Goal: Task Accomplishment & Management: Manage account settings

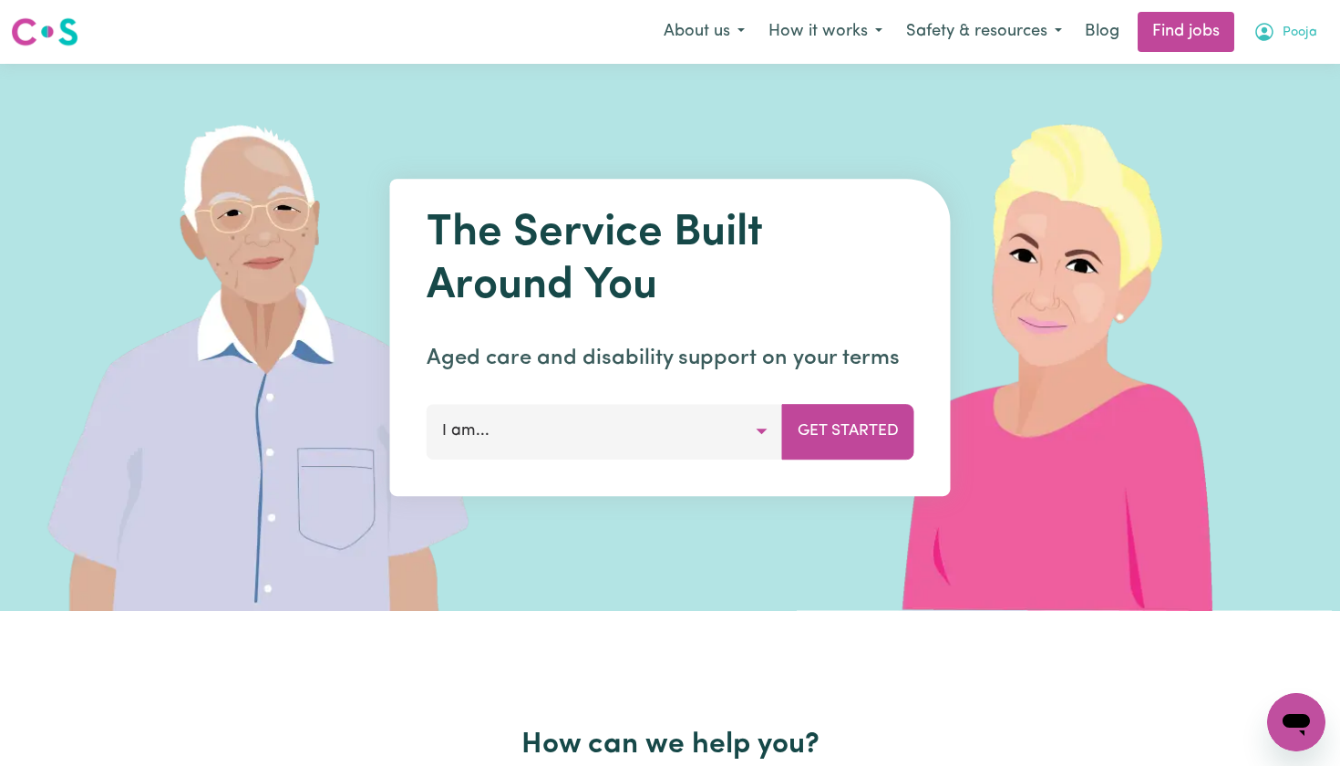
click at [1270, 26] on icon "My Account" at bounding box center [1265, 32] width 18 height 18
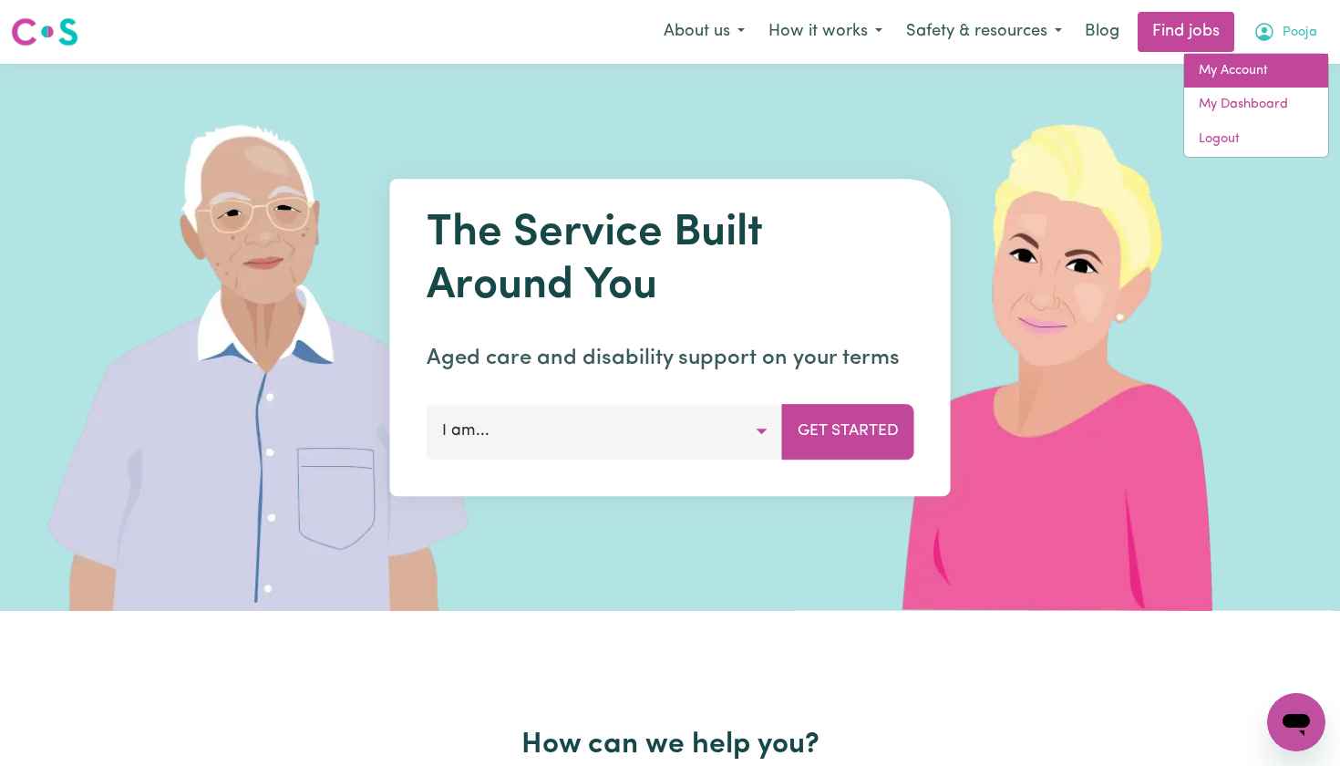
click at [1218, 68] on link "My Account" at bounding box center [1256, 71] width 144 height 35
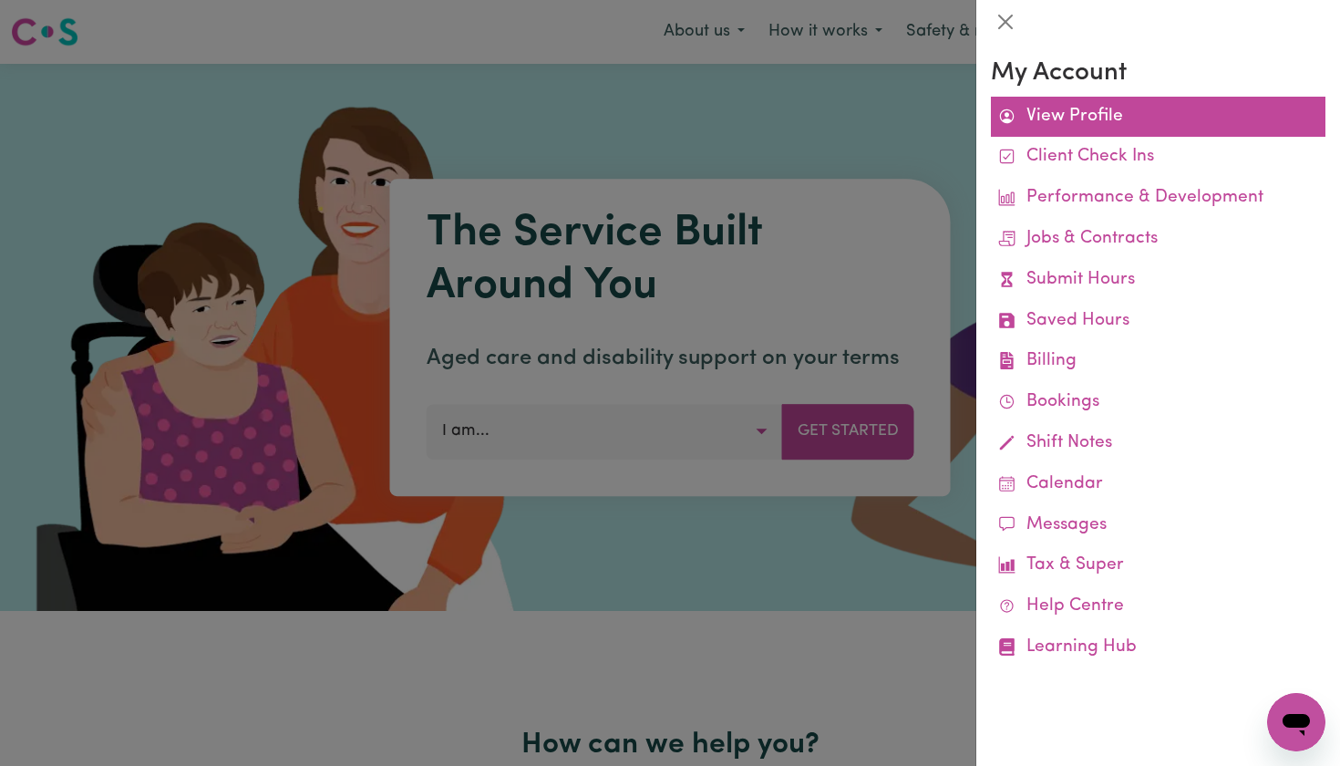
click at [1080, 109] on link "View Profile" at bounding box center [1158, 117] width 335 height 41
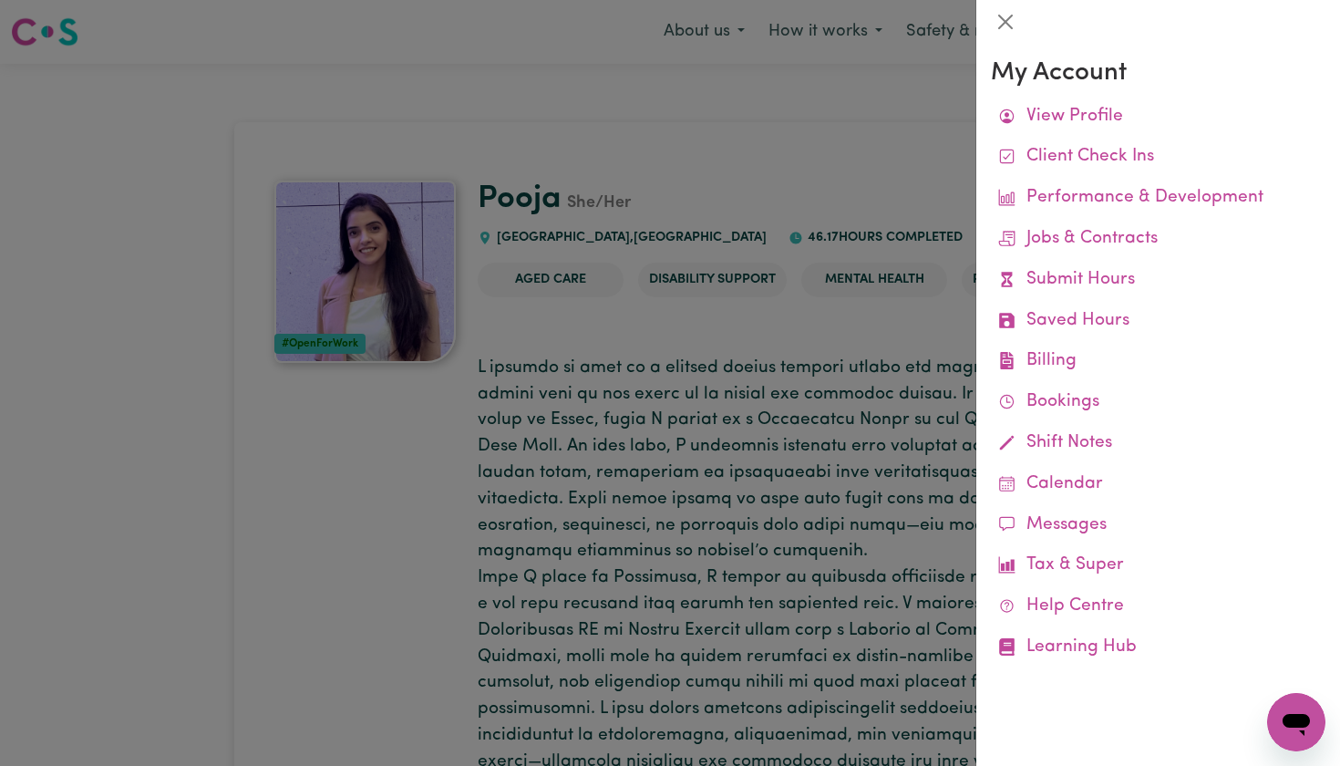
click at [884, 184] on div at bounding box center [670, 383] width 1340 height 766
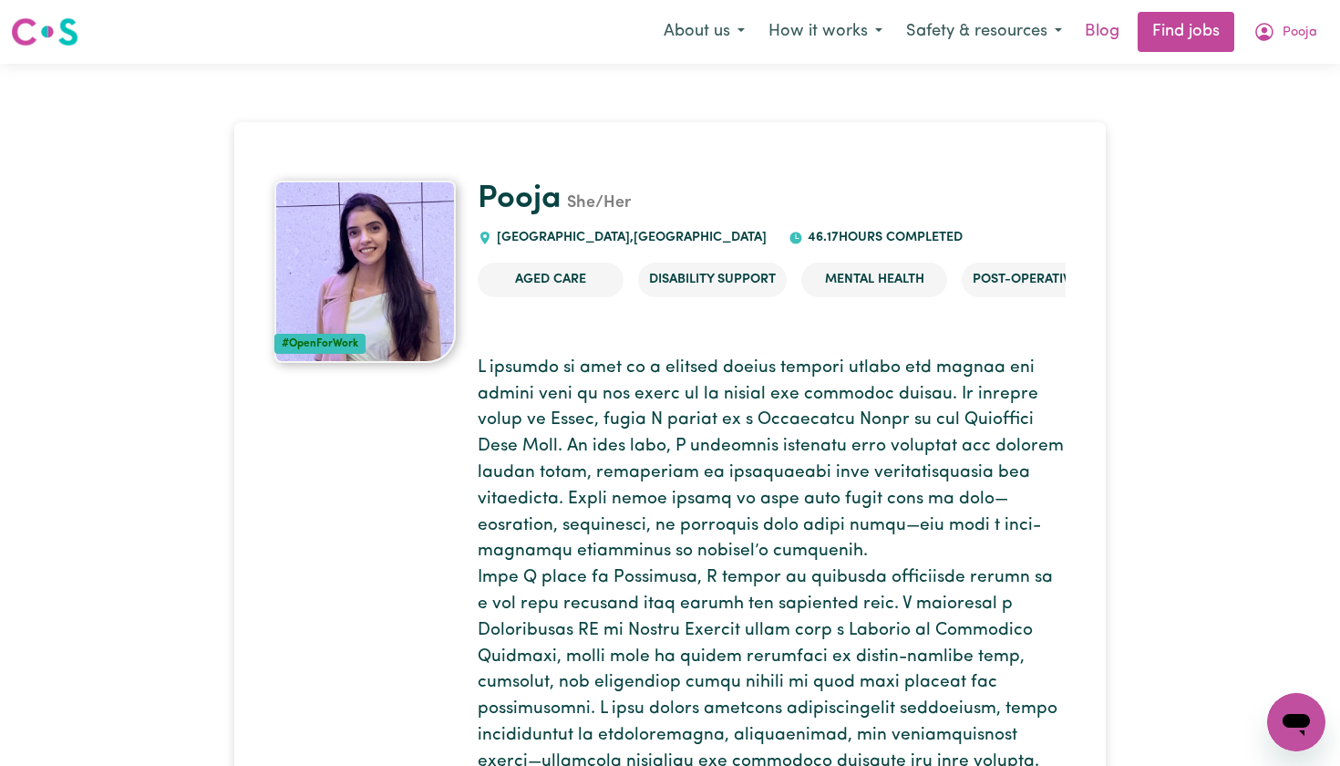
click at [1101, 32] on link "Blog" at bounding box center [1102, 32] width 57 height 40
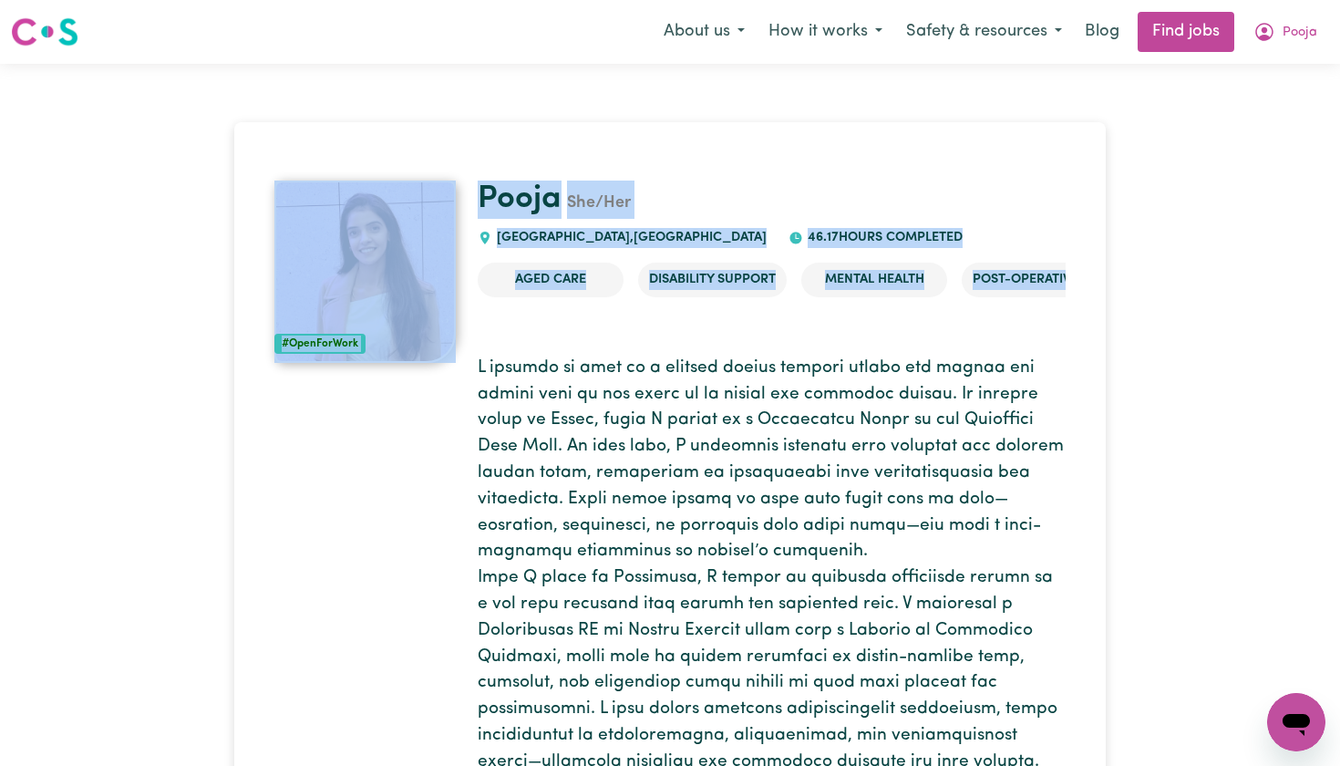
drag, startPoint x: 463, startPoint y: 183, endPoint x: 750, endPoint y: 311, distance: 313.5
click at [750, 311] on div "Aged Care Disability Support Mental Health Post-operative care" at bounding box center [772, 287] width 588 height 78
drag, startPoint x: 460, startPoint y: 150, endPoint x: 848, endPoint y: 319, distance: 422.6
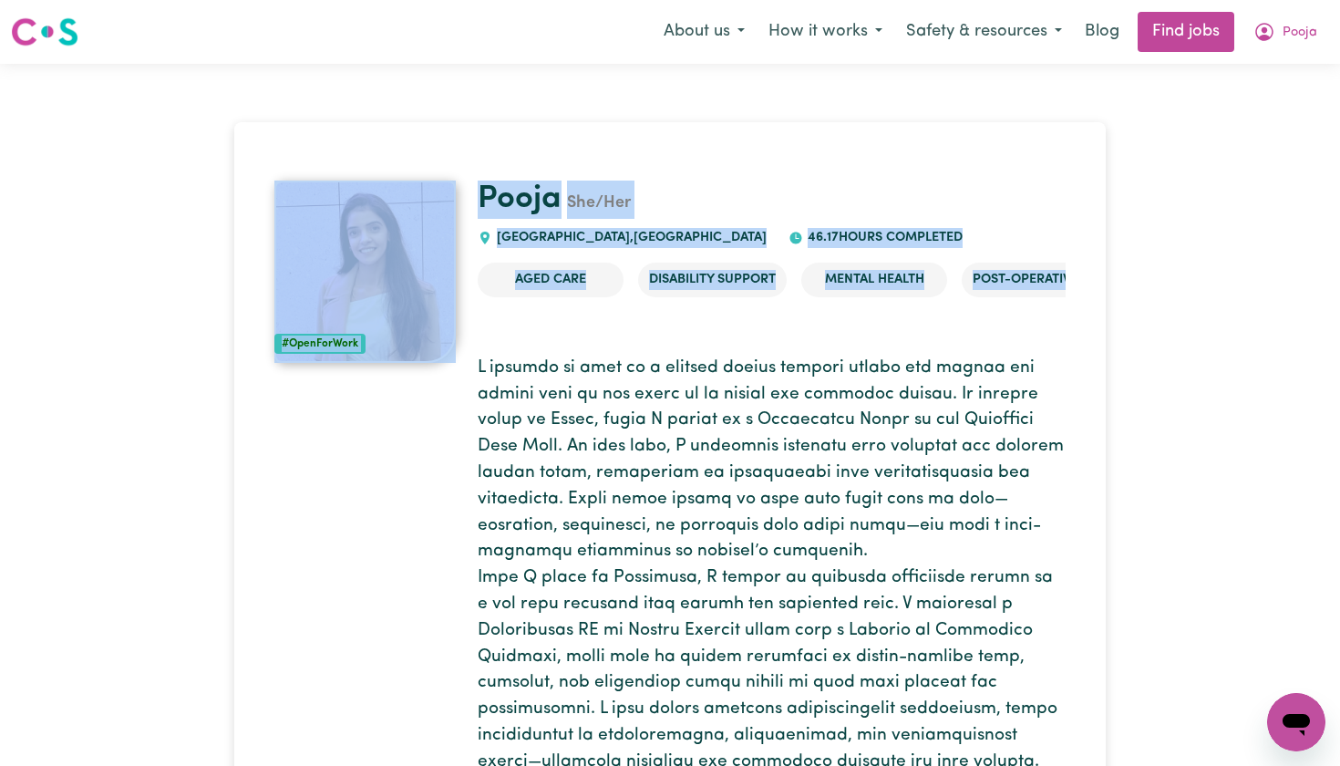
click at [848, 319] on div "Aged Care Disability Support Mental Health Post-operative care" at bounding box center [772, 287] width 588 height 78
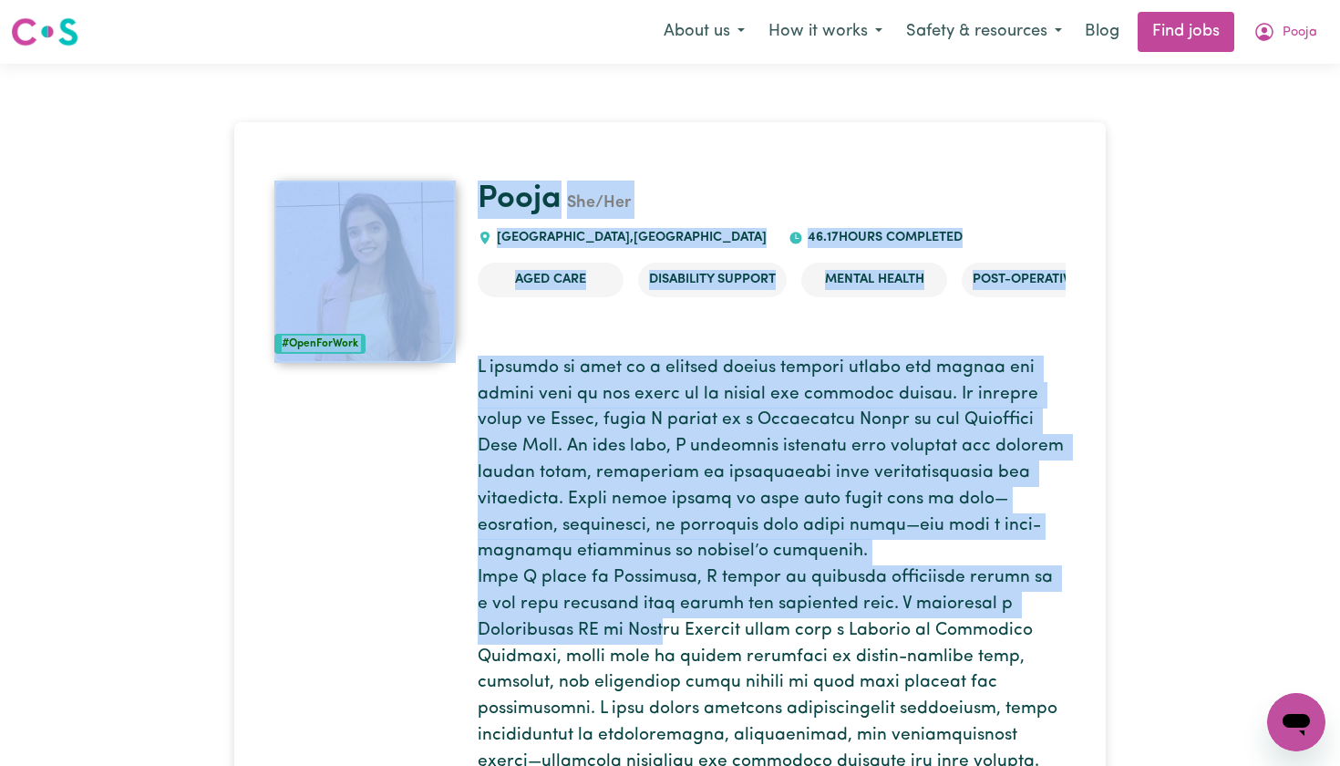
drag, startPoint x: 233, startPoint y: 124, endPoint x: 643, endPoint y: 617, distance: 641.0
click at [643, 617] on p at bounding box center [772, 723] width 588 height 735
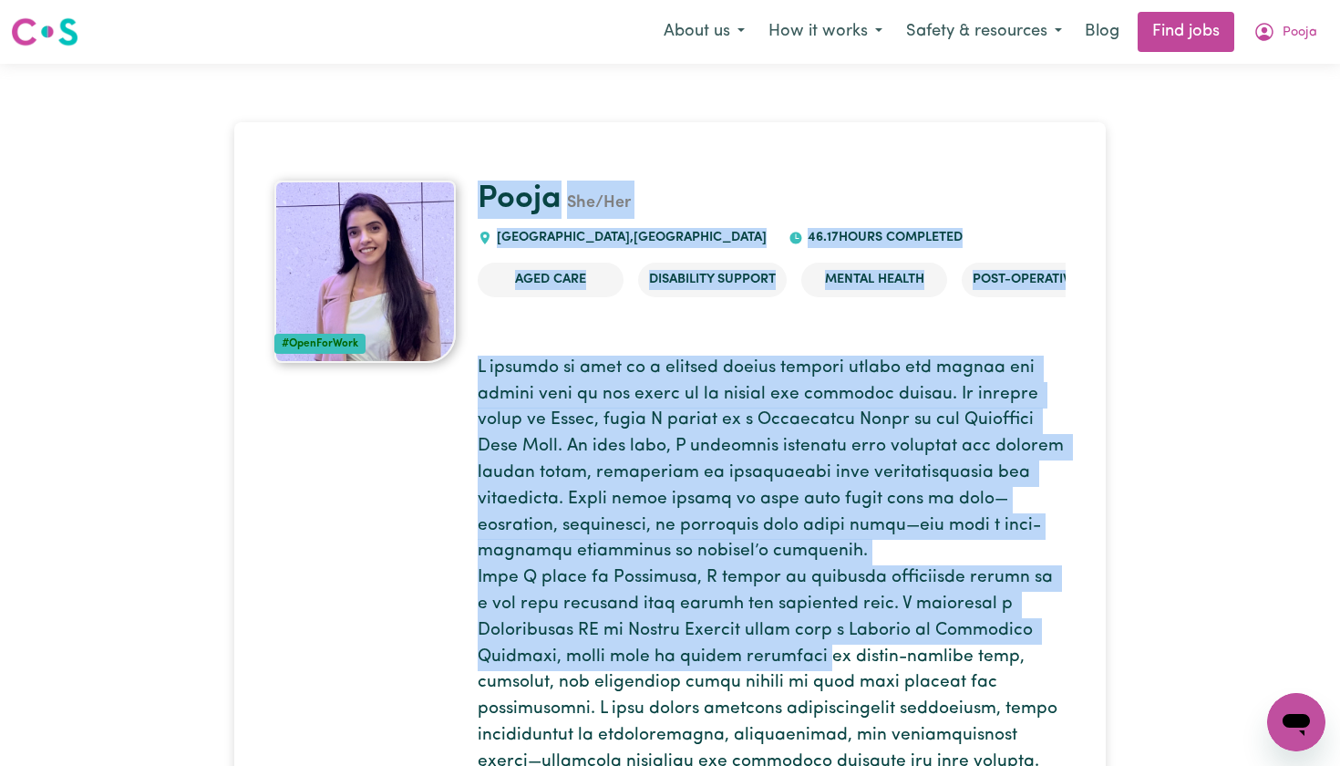
drag, startPoint x: 480, startPoint y: 171, endPoint x: 831, endPoint y: 636, distance: 581.9
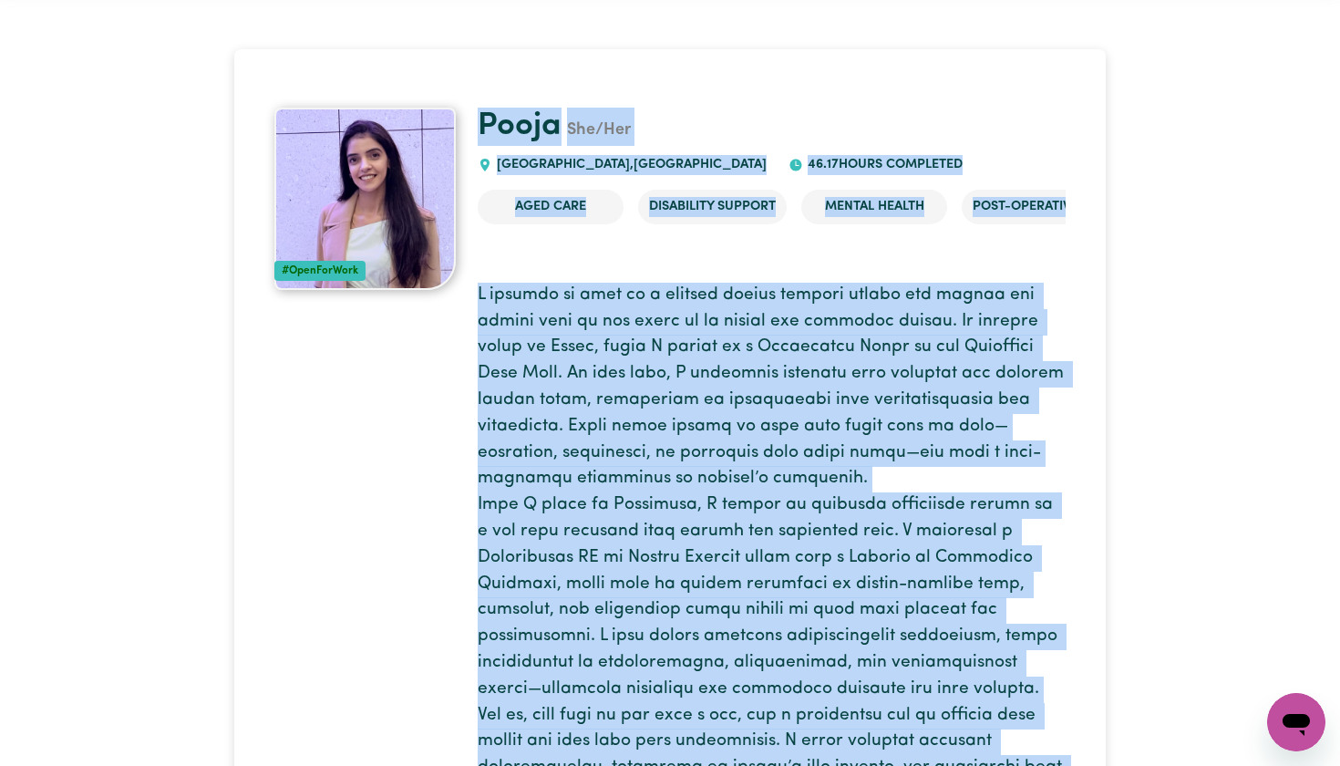
drag, startPoint x: 468, startPoint y: 159, endPoint x: 735, endPoint y: 762, distance: 660.1
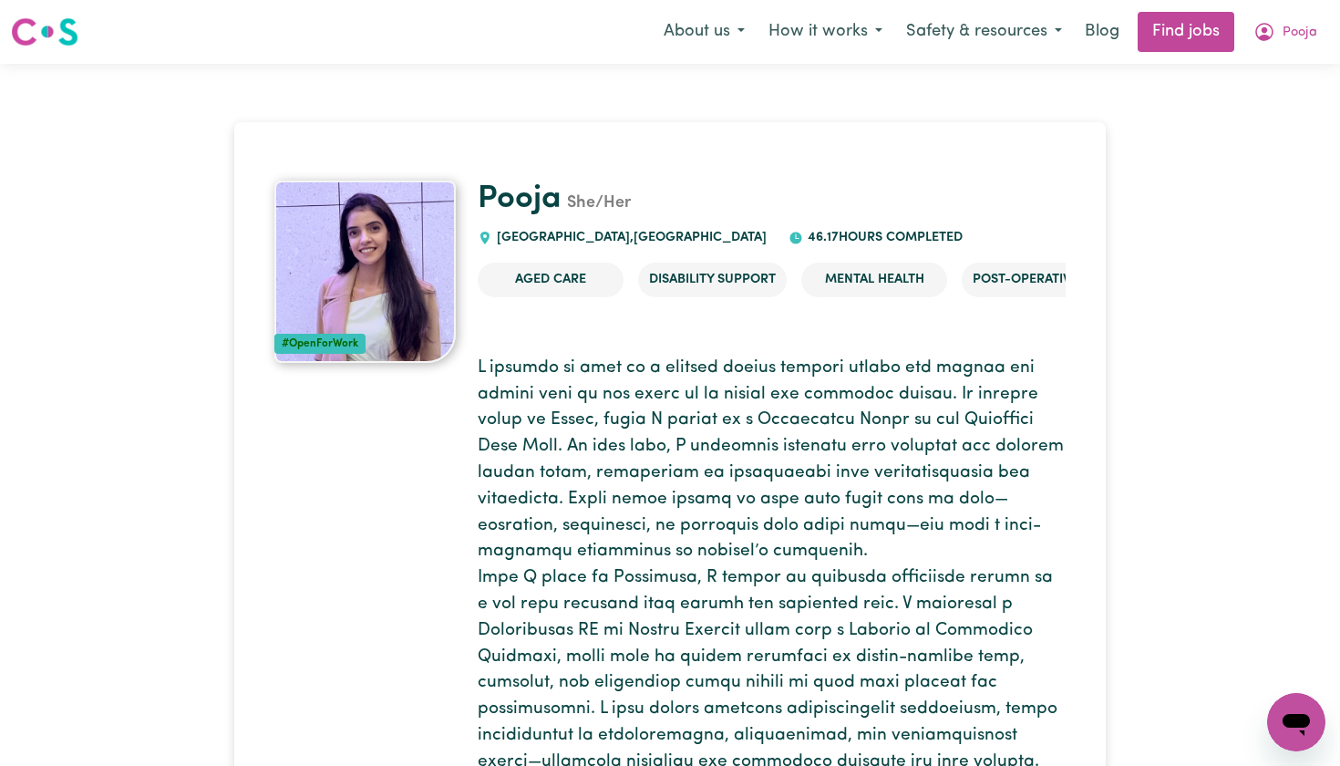
scroll to position [0, 0]
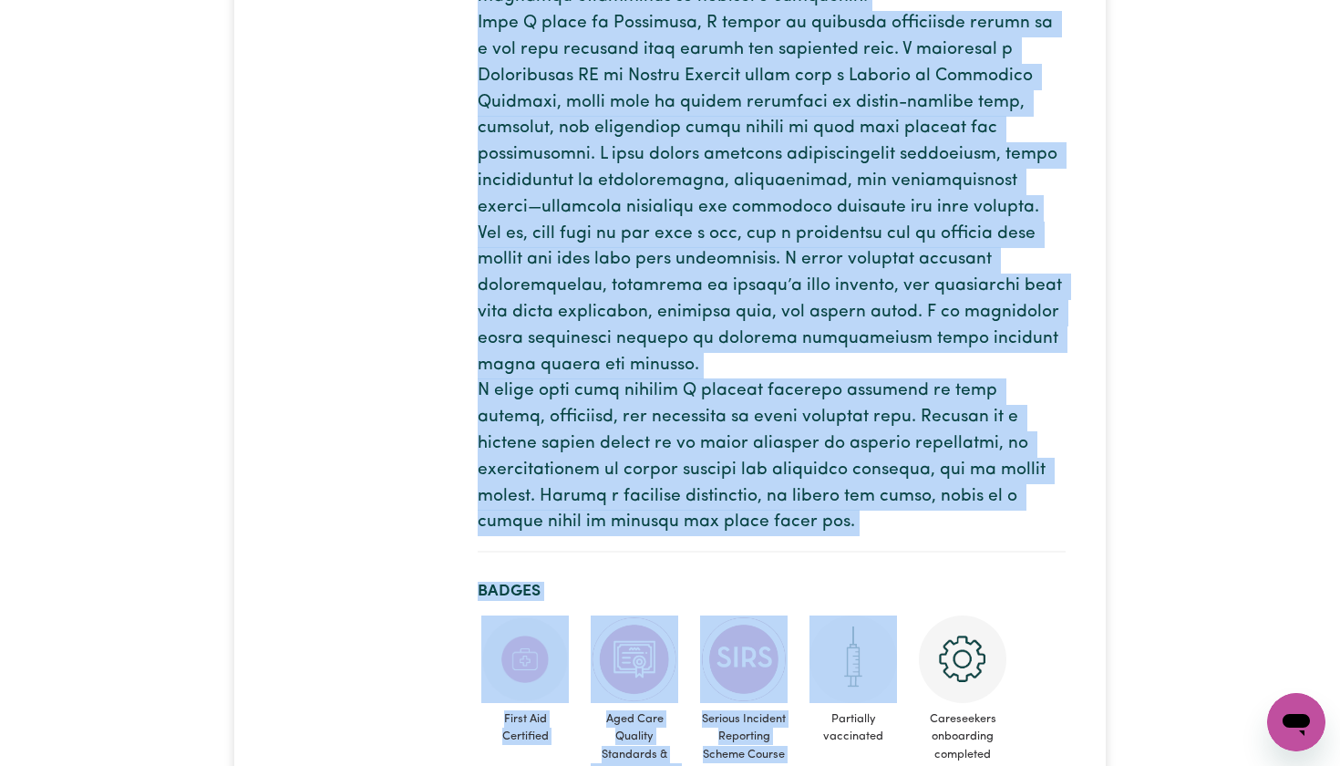
drag, startPoint x: 468, startPoint y: 167, endPoint x: 900, endPoint y: 765, distance: 738.0
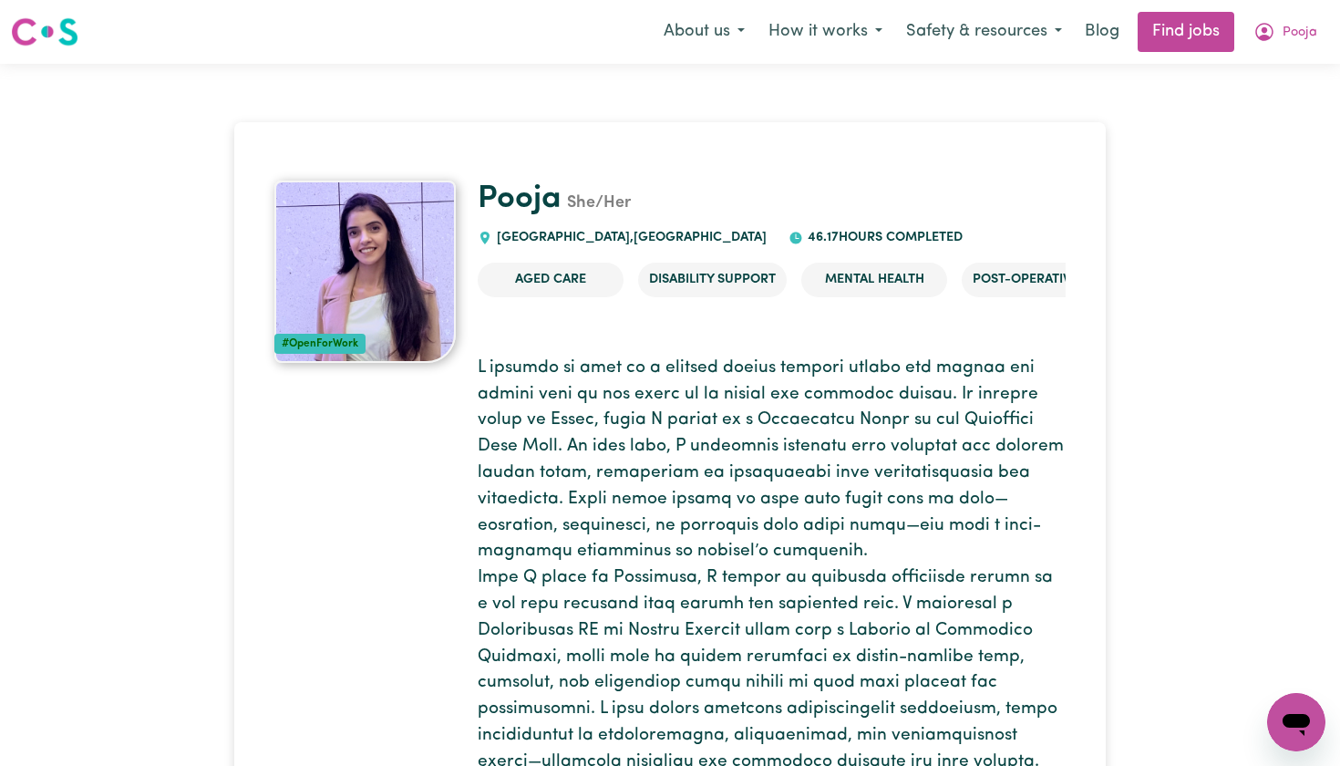
scroll to position [0, 0]
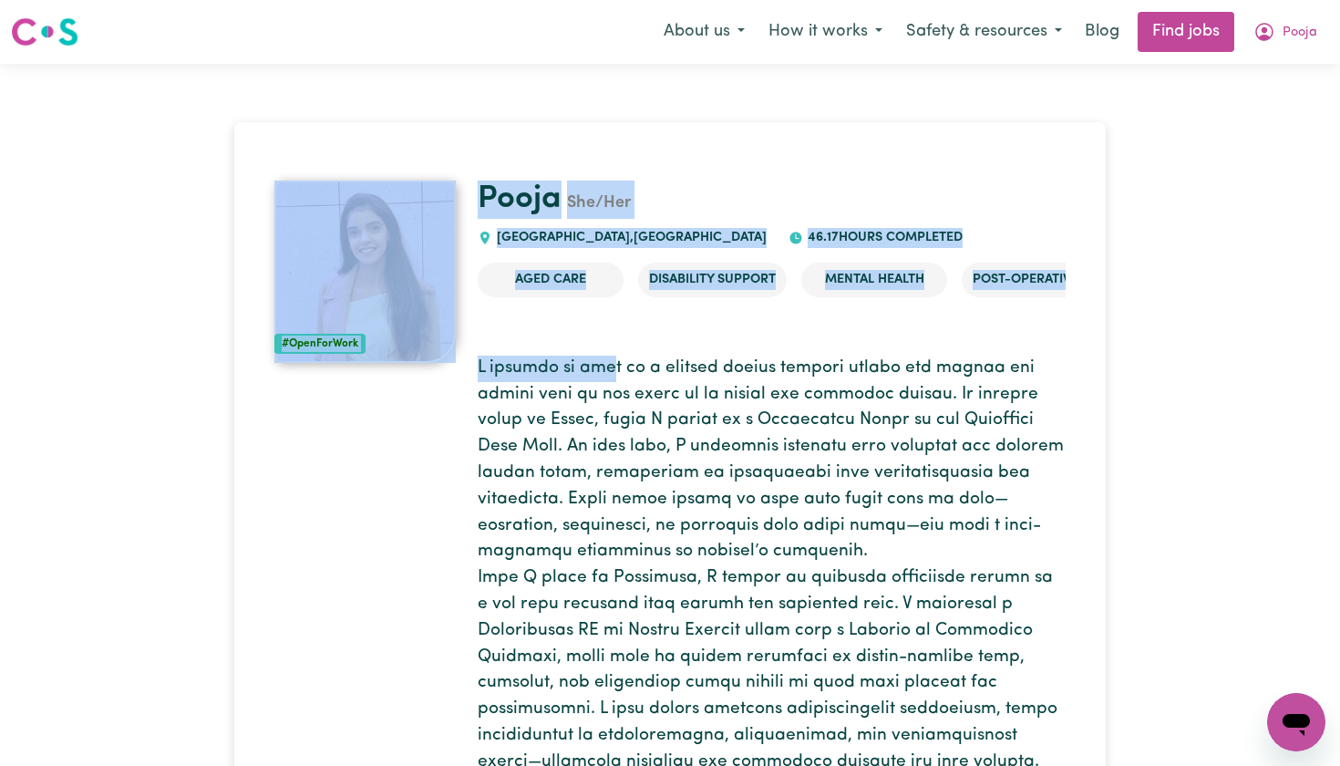
drag, startPoint x: 463, startPoint y: 145, endPoint x: 605, endPoint y: 367, distance: 262.8
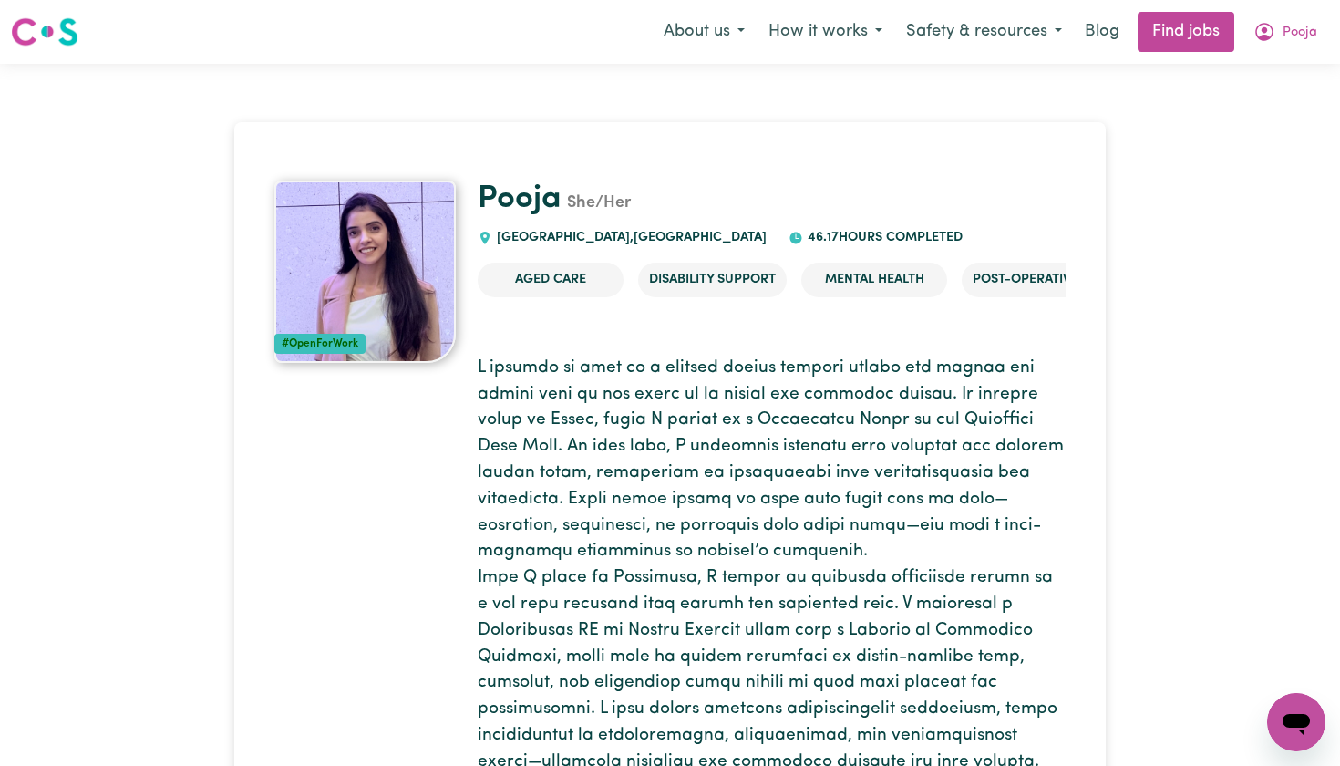
click at [758, 455] on p at bounding box center [772, 723] width 588 height 735
click at [1279, 38] on button "Pooja" at bounding box center [1286, 32] width 88 height 38
click at [1252, 71] on link "My Account" at bounding box center [1256, 71] width 144 height 35
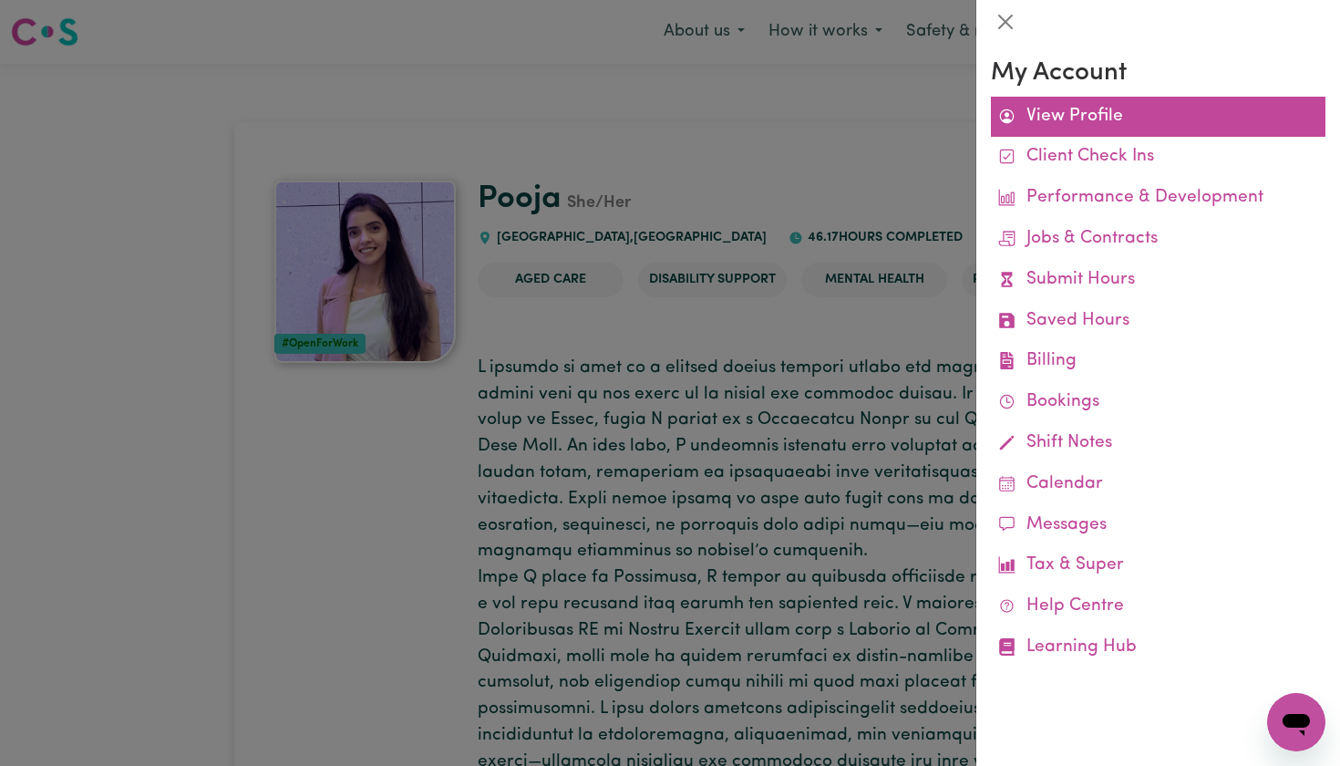
click at [1123, 105] on link "View Profile" at bounding box center [1158, 117] width 335 height 41
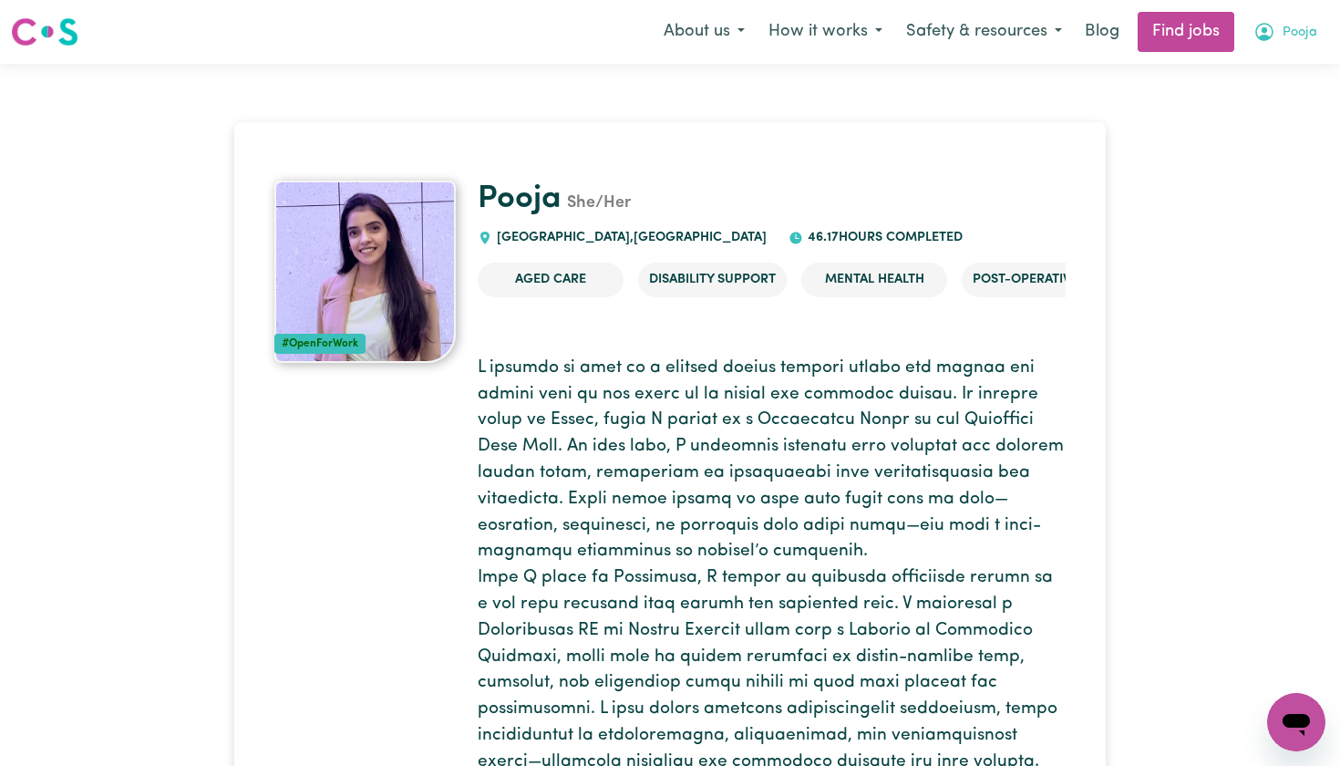
click at [1287, 28] on span "Pooja" at bounding box center [1300, 33] width 35 height 20
click at [1247, 61] on link "My Account" at bounding box center [1256, 71] width 144 height 35
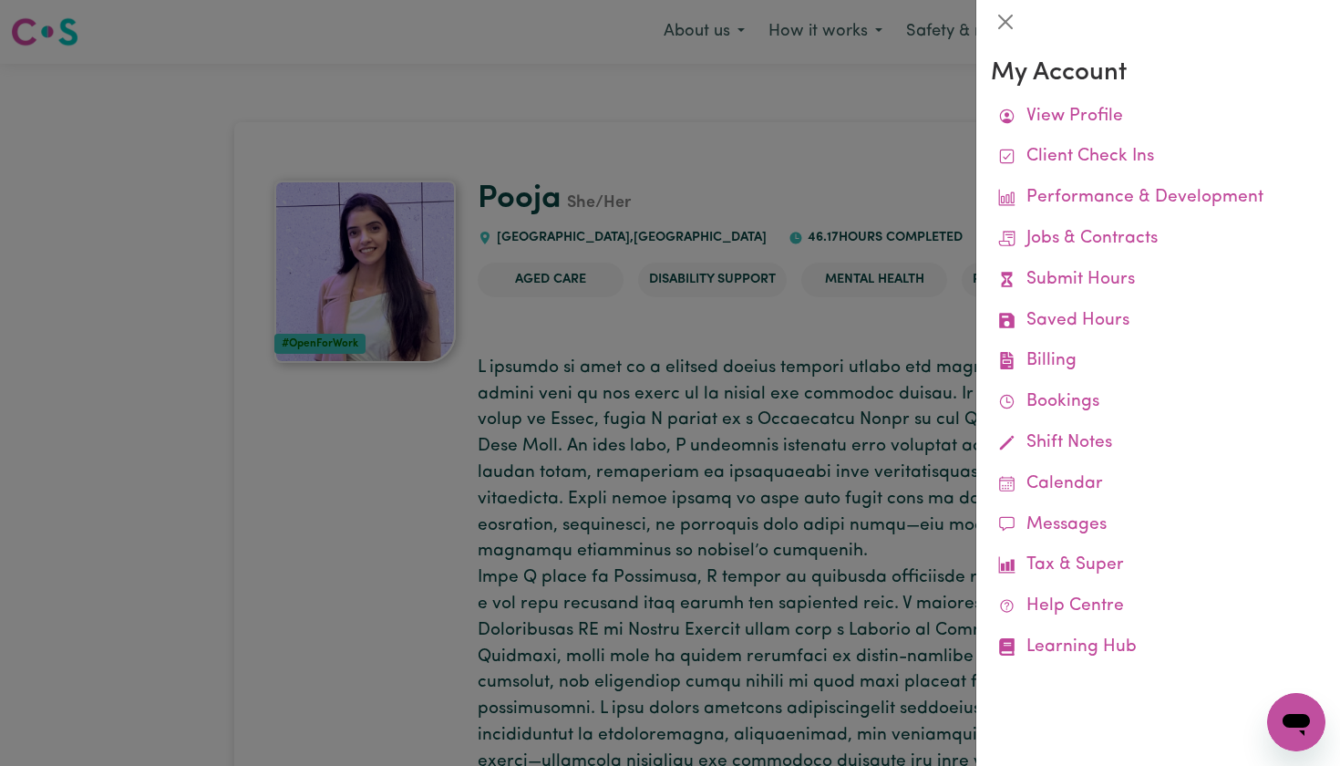
click at [769, 166] on div at bounding box center [670, 383] width 1340 height 766
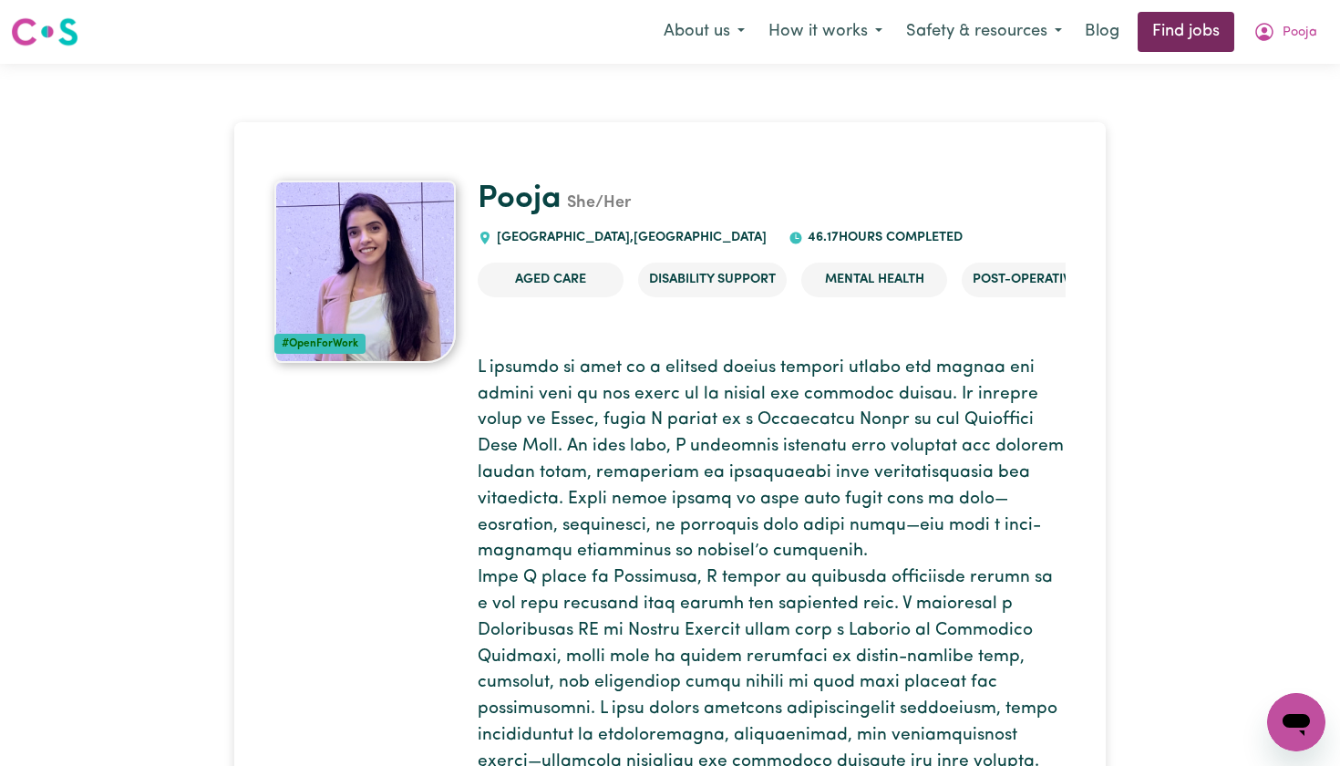
click at [1182, 34] on link "Find jobs" at bounding box center [1186, 32] width 97 height 40
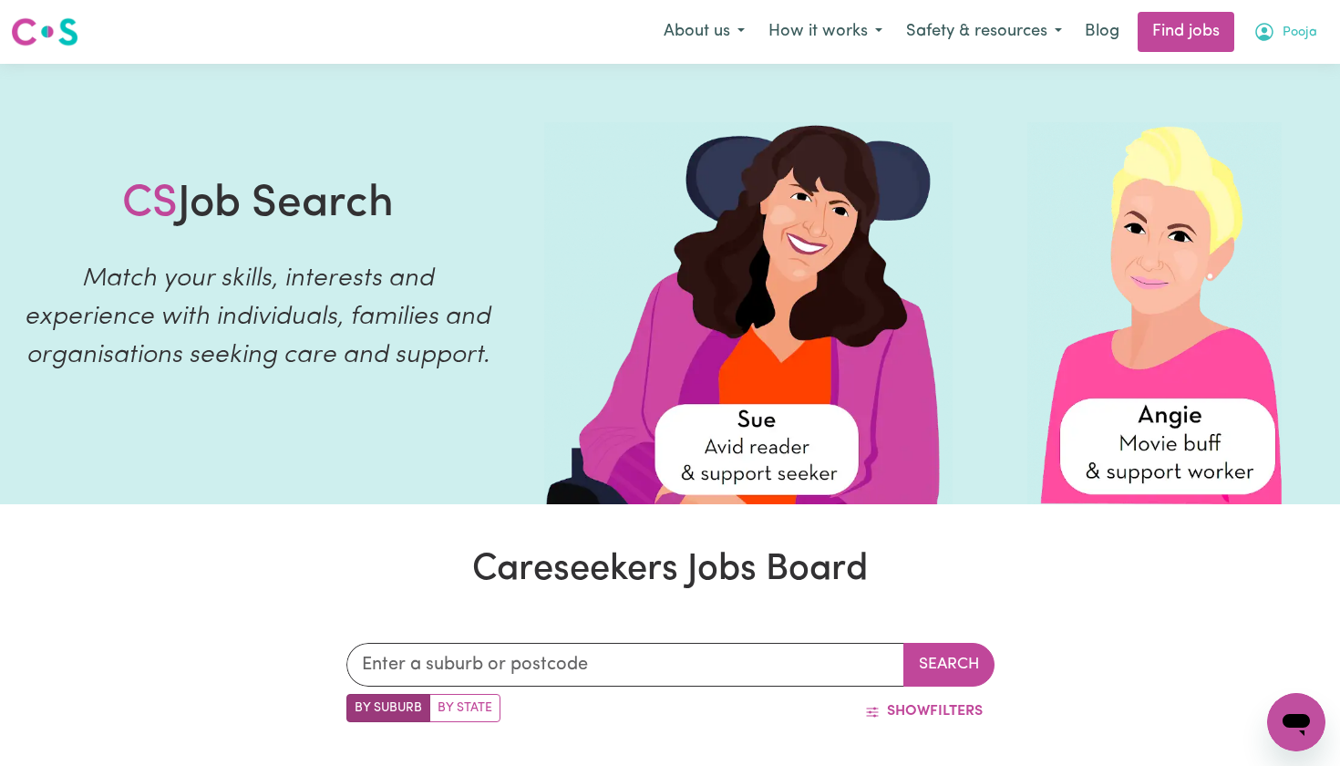
click at [1274, 32] on icon "My Account" at bounding box center [1265, 32] width 18 height 18
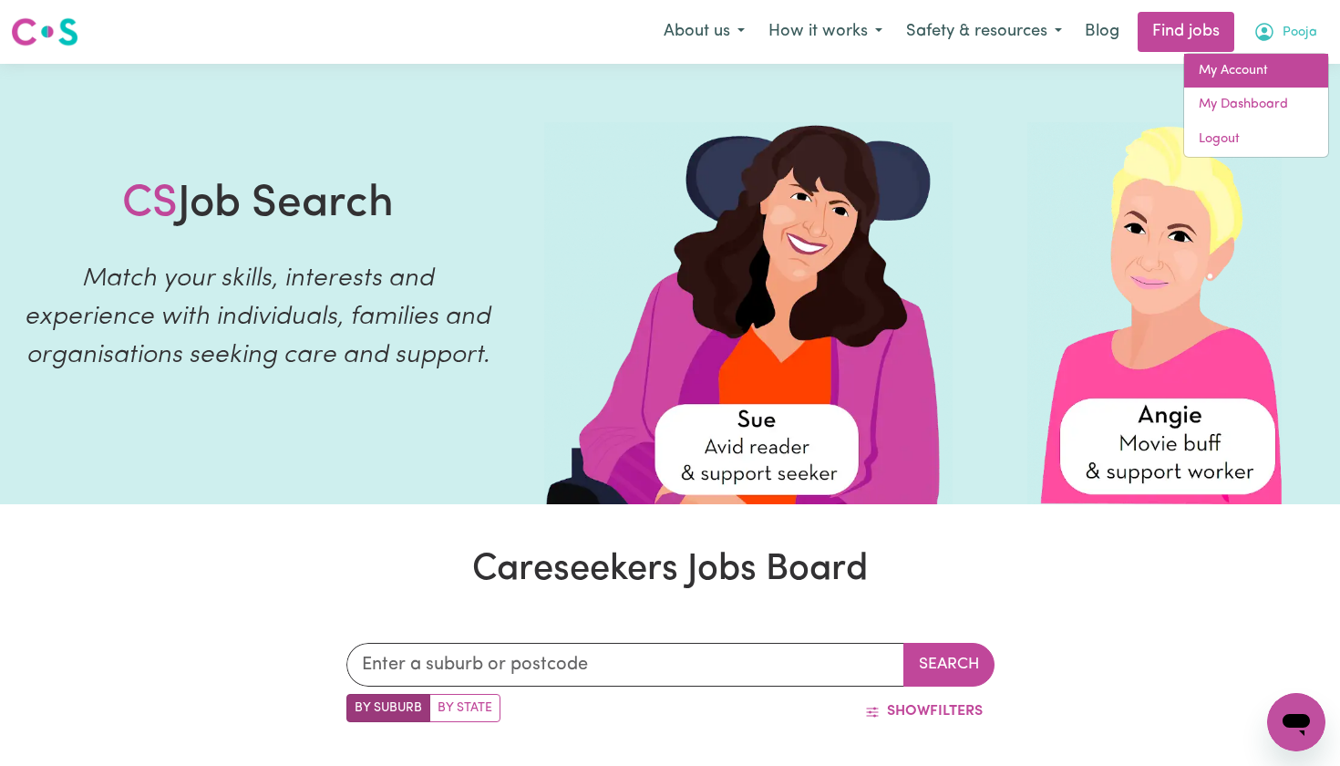
click at [1225, 78] on link "My Account" at bounding box center [1256, 71] width 144 height 35
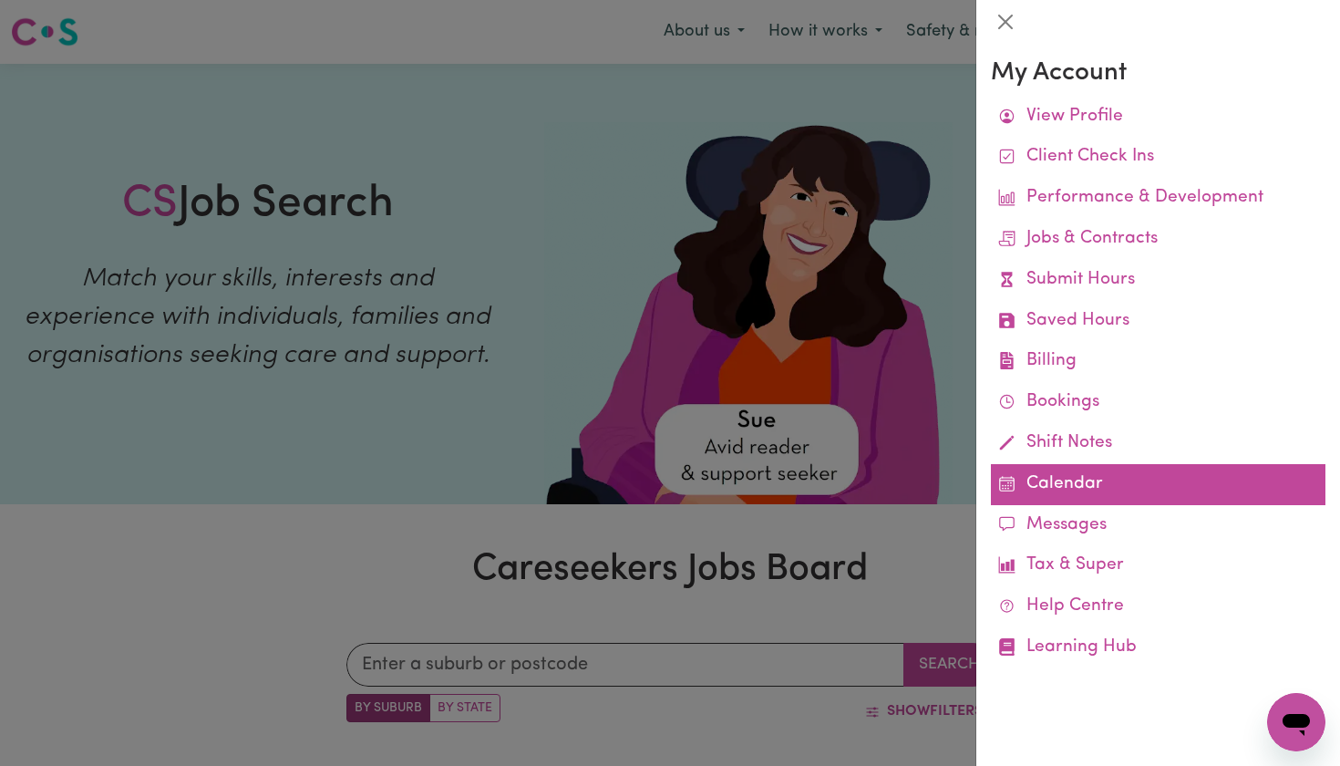
click at [1049, 480] on link "Calendar" at bounding box center [1158, 484] width 335 height 41
